Goal: Information Seeking & Learning: Learn about a topic

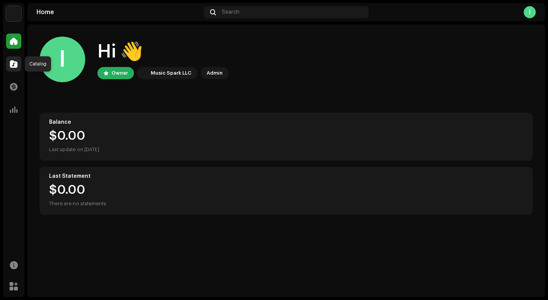
click at [13, 65] on span at bounding box center [14, 64] width 8 height 6
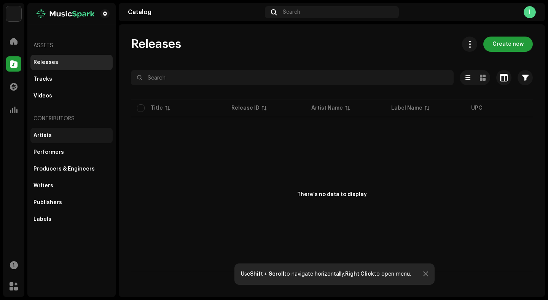
click at [48, 133] on div "Artists" at bounding box center [43, 136] width 18 height 6
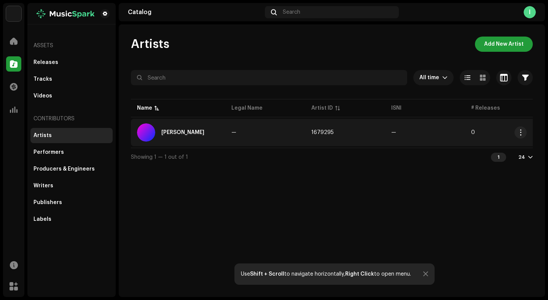
click at [315, 132] on span "1679295" at bounding box center [323, 132] width 22 height 5
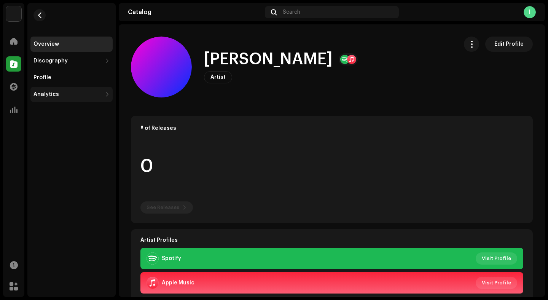
click at [44, 92] on div "Analytics" at bounding box center [47, 94] width 26 height 6
click at [44, 43] on div "Overview" at bounding box center [47, 44] width 26 height 6
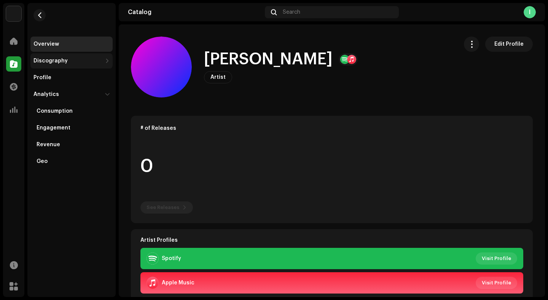
click at [47, 57] on div "Discography" at bounding box center [71, 60] width 82 height 15
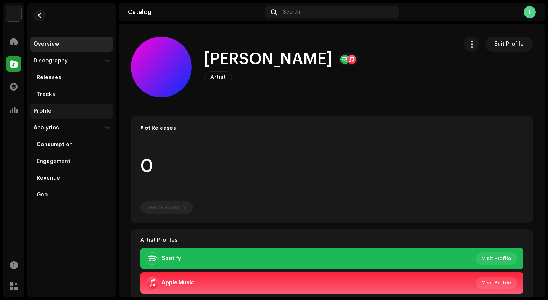
click at [44, 111] on div "Profile" at bounding box center [43, 111] width 18 height 6
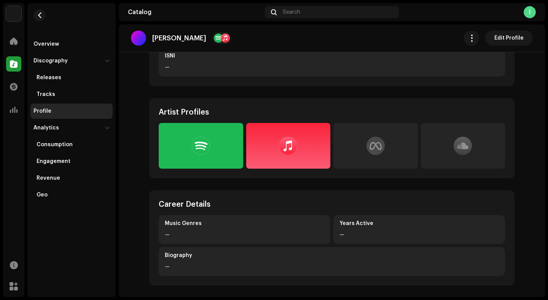
scroll to position [140, 0]
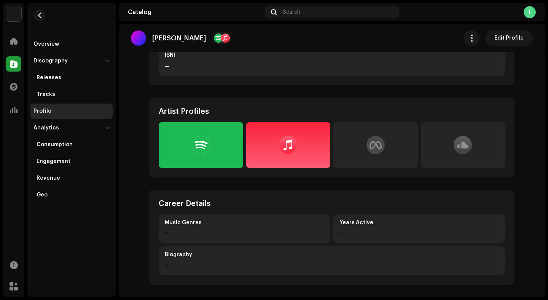
click at [200, 135] on div at bounding box center [201, 145] width 85 height 46
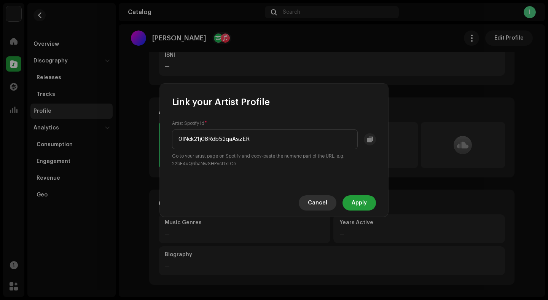
click at [315, 200] on span "Cancel" at bounding box center [317, 202] width 19 height 15
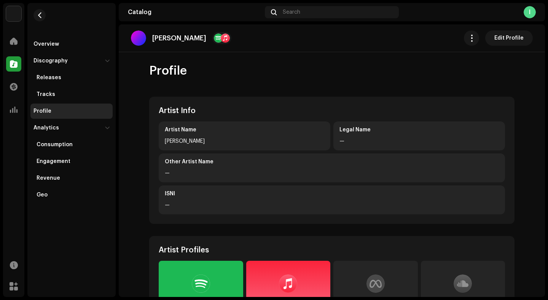
scroll to position [0, 0]
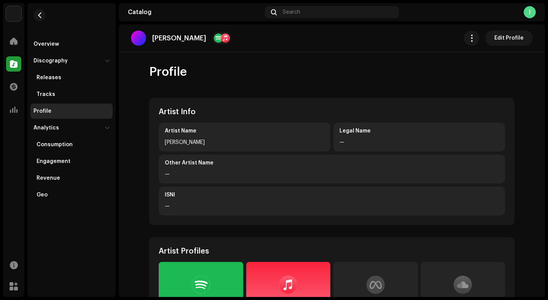
click at [275, 202] on div "—" at bounding box center [332, 206] width 334 height 9
click at [41, 46] on div "Overview" at bounding box center [47, 44] width 26 height 6
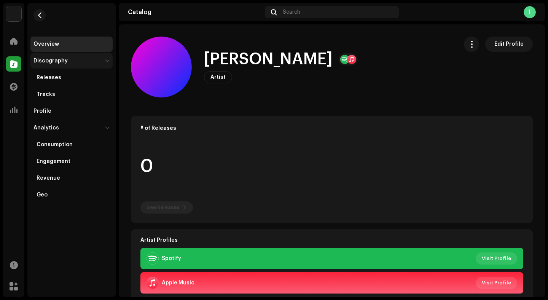
click at [48, 63] on div "Discography" at bounding box center [51, 61] width 34 height 6
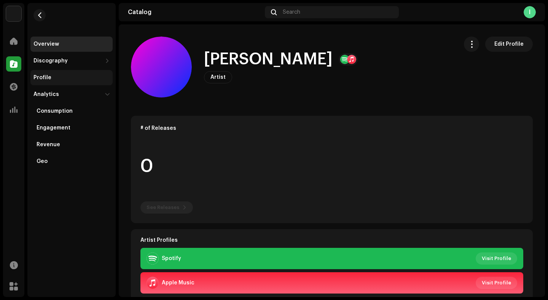
click at [40, 79] on div "Profile" at bounding box center [43, 78] width 18 height 6
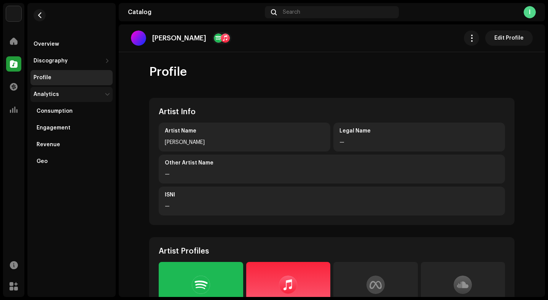
click at [43, 90] on div "Analytics" at bounding box center [71, 94] width 82 height 15
click at [43, 91] on div "Analytics" at bounding box center [47, 94] width 26 height 6
click at [48, 108] on div "Consumption" at bounding box center [55, 111] width 36 height 6
click at [50, 126] on div "Engagement" at bounding box center [54, 128] width 34 height 6
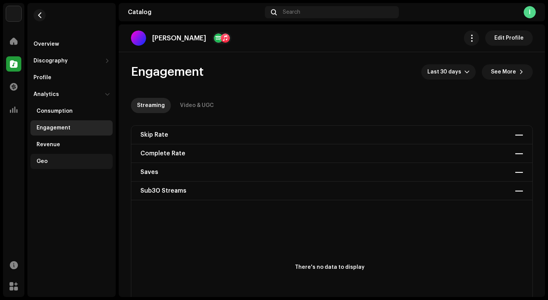
click at [51, 159] on div "Geo" at bounding box center [73, 161] width 73 height 6
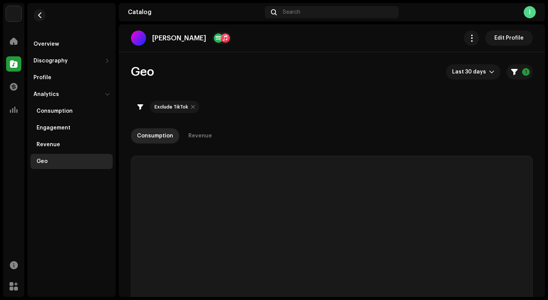
checkbox input "true"
